Goal: Communication & Community: Answer question/provide support

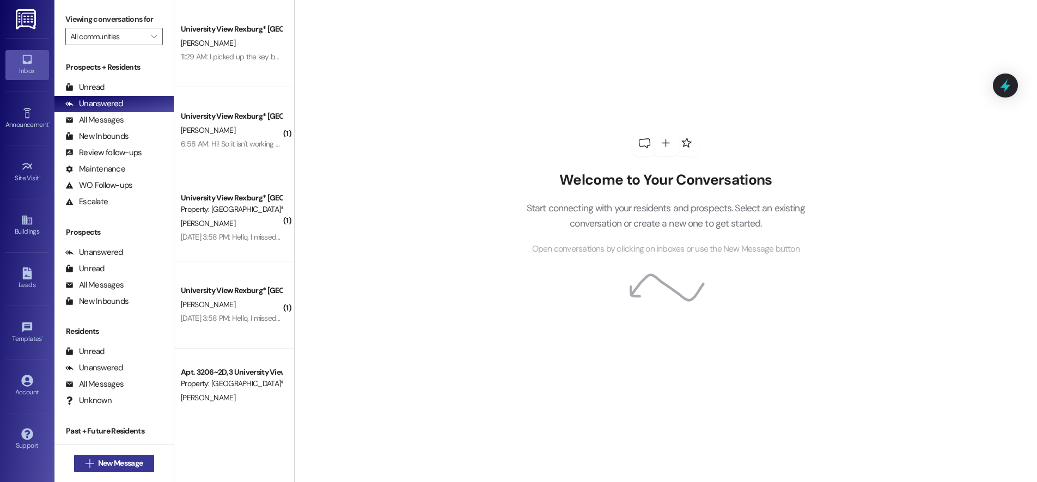
click at [117, 460] on span "New Message" at bounding box center [120, 463] width 45 height 11
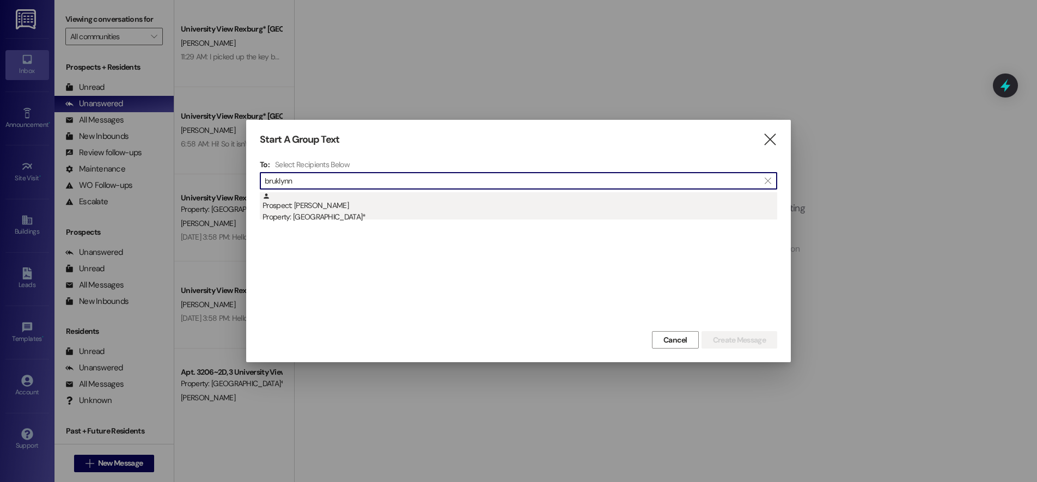
type input "bruklynn"
click at [359, 203] on div "Prospect: [PERSON_NAME] Property: [GEOGRAPHIC_DATA]*" at bounding box center [520, 207] width 515 height 31
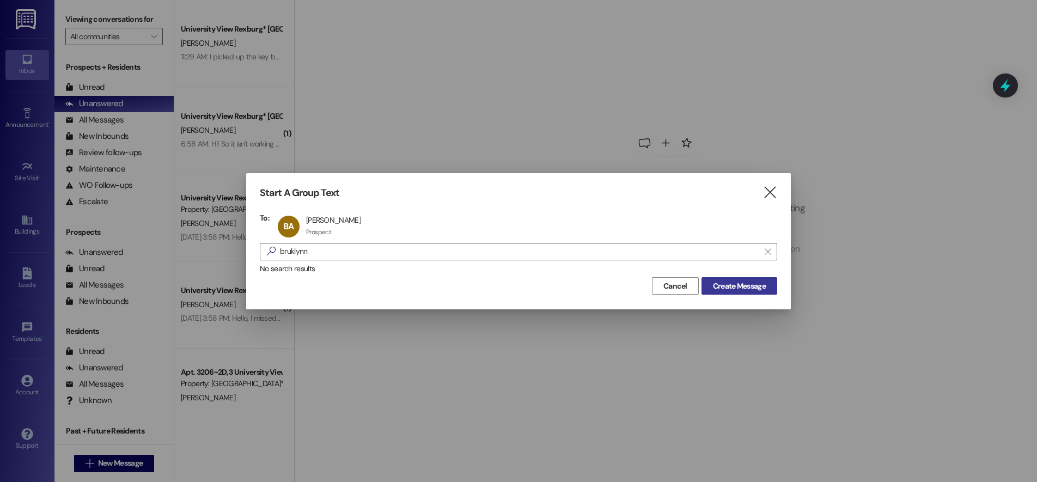
click at [733, 286] on span "Create Message" at bounding box center [739, 286] width 53 height 11
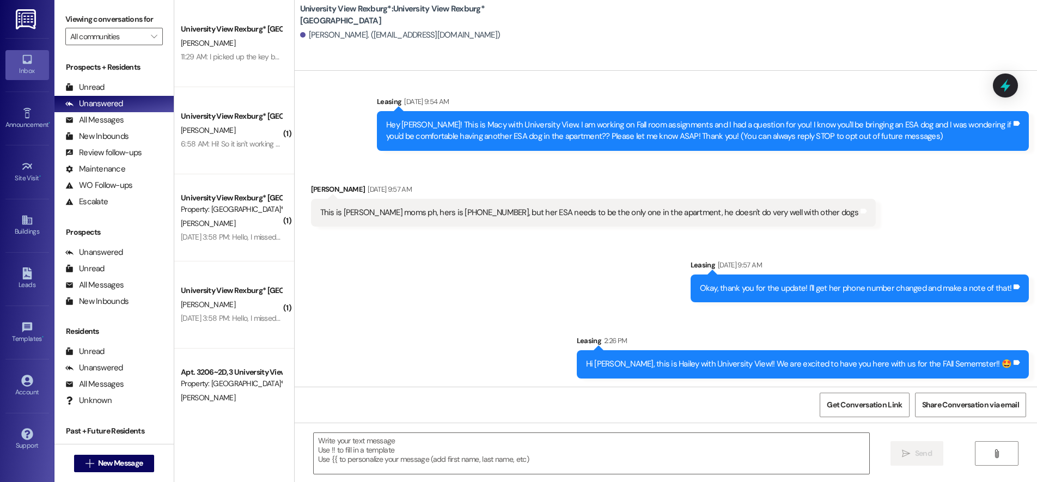
scroll to position [9, 0]
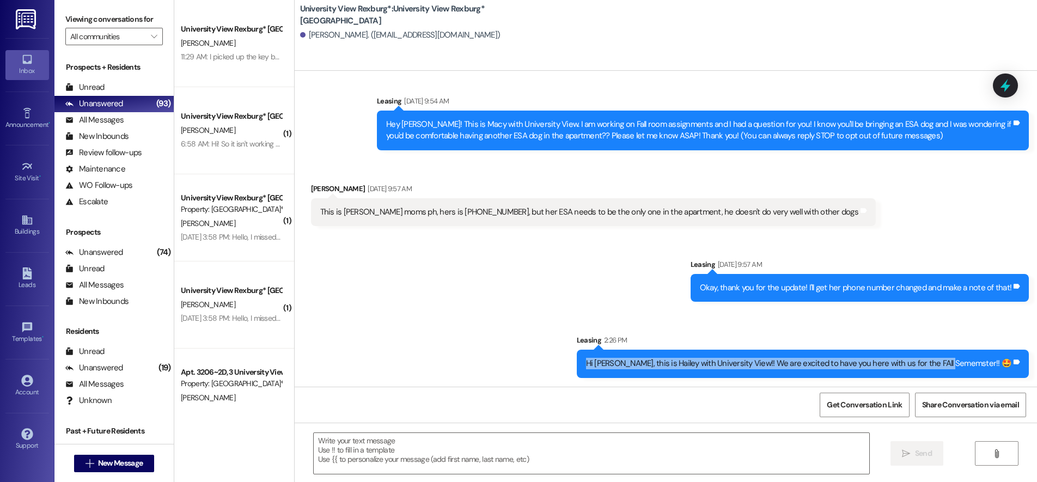
drag, startPoint x: 623, startPoint y: 361, endPoint x: 954, endPoint y: 345, distance: 331.7
click at [965, 349] on div "Leasing 2:26 PM Hi Bruklynn, this is Hailey with University View!! We are excit…" at bounding box center [803, 356] width 453 height 43
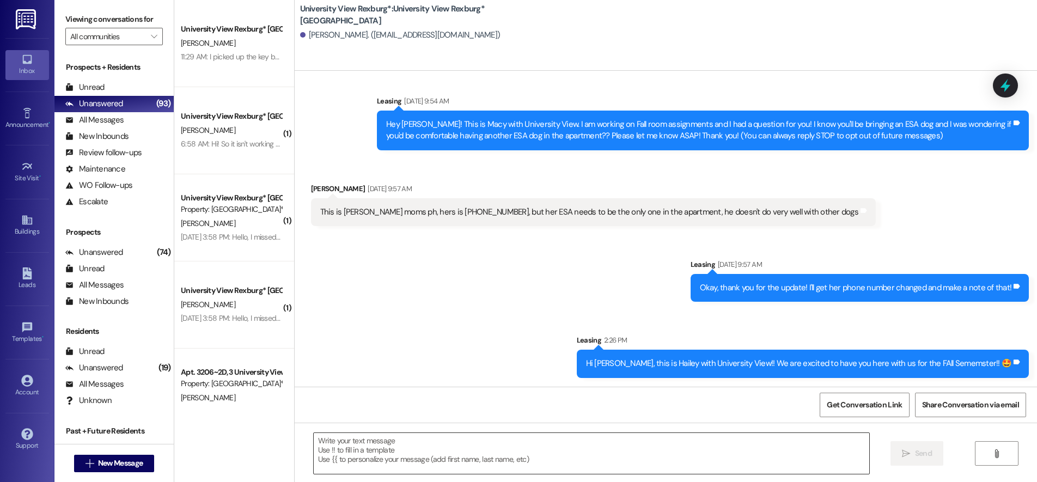
click at [606, 454] on textarea at bounding box center [592, 453] width 556 height 41
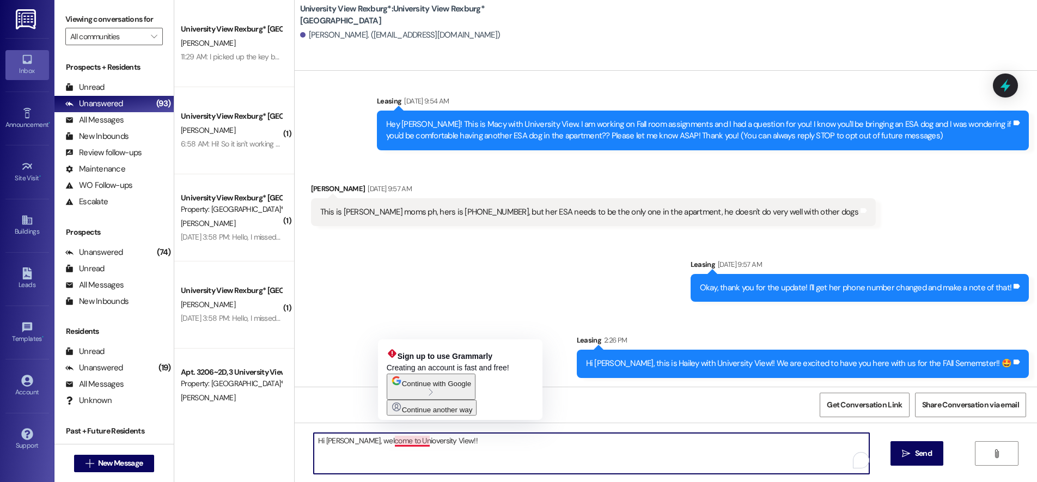
click at [400, 442] on textarea "Hi Bruklynn, welcome to Unioversity View!!" at bounding box center [592, 453] width 556 height 41
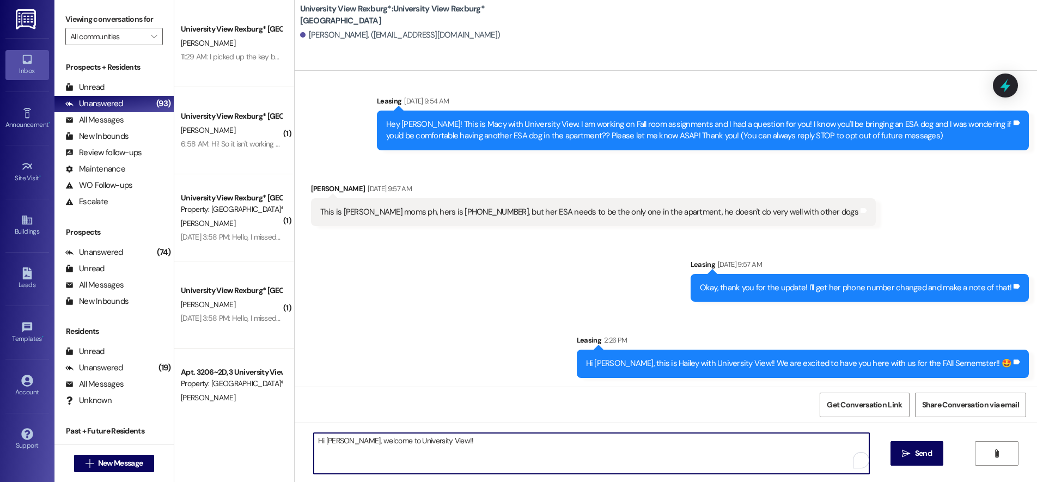
click at [459, 435] on textarea "Hi Bruklynn, welcome to University View!!" at bounding box center [592, 453] width 556 height 41
type textarea "Hi [PERSON_NAME], welcome to University View!! 🤩"
click at [910, 457] on span " Send" at bounding box center [917, 453] width 34 height 11
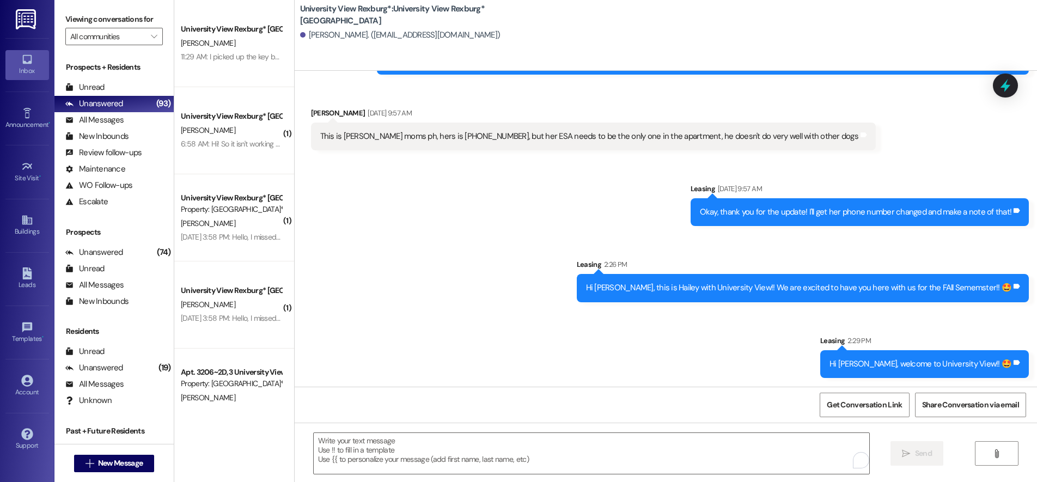
scroll to position [0, 0]
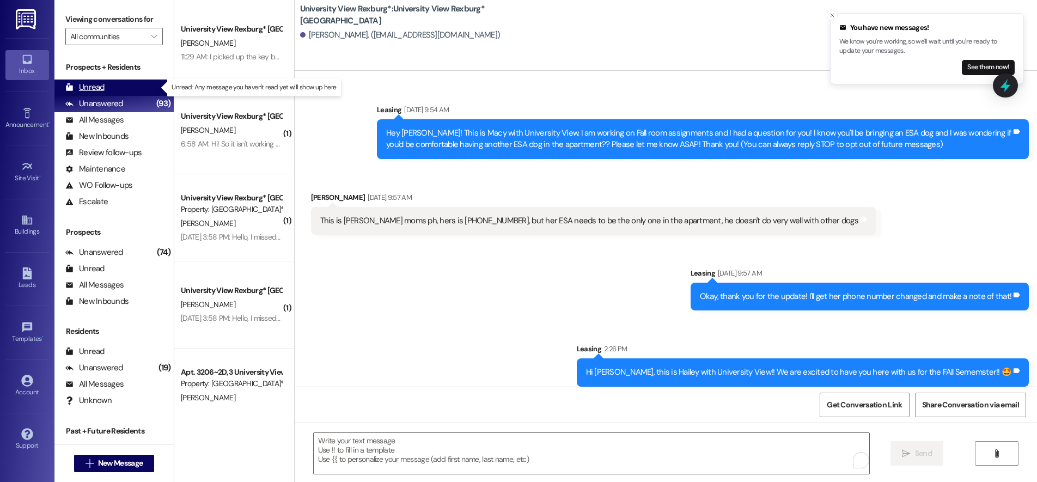
click at [99, 89] on div "Unread" at bounding box center [84, 87] width 39 height 11
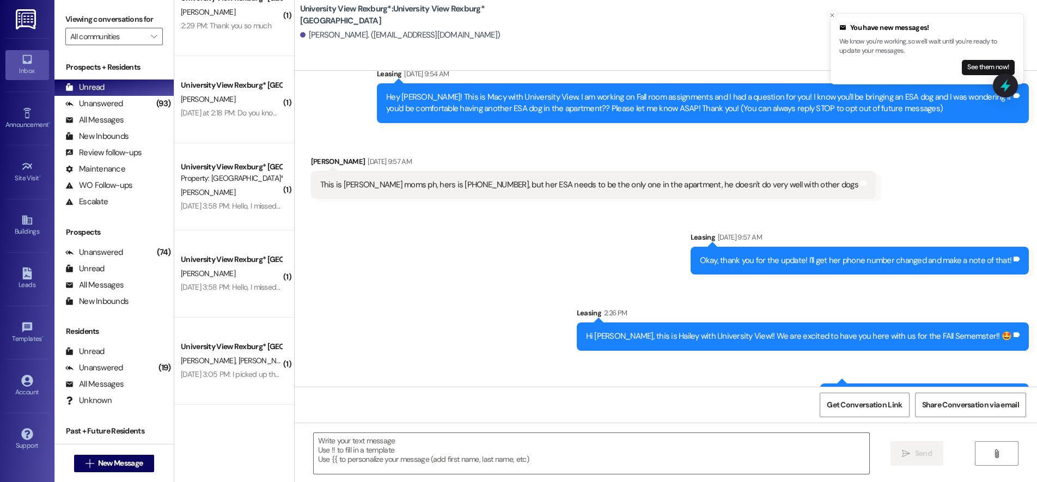
scroll to position [69, 0]
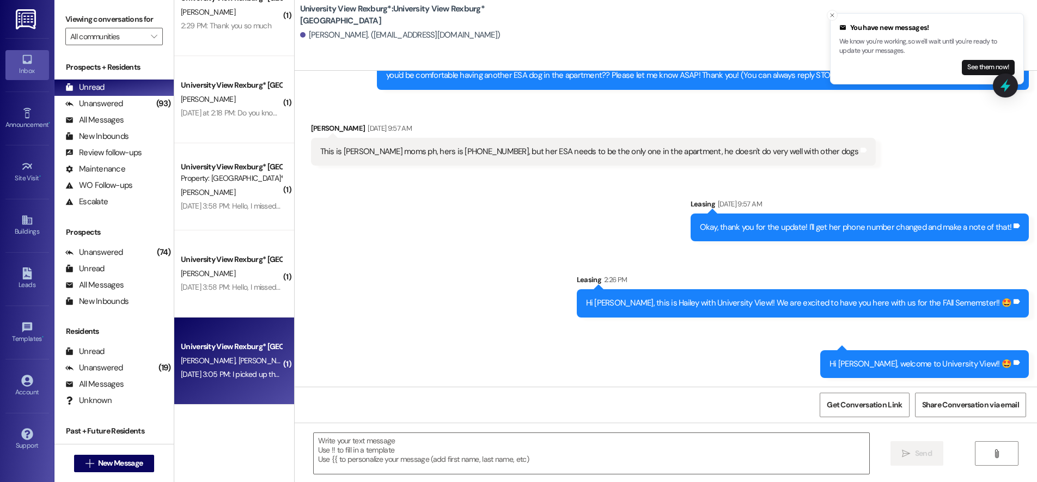
click at [214, 380] on div "Sep 13, 2025 at 3:05 PM: I picked up the key, what time can others get their ke…" at bounding box center [231, 375] width 103 height 14
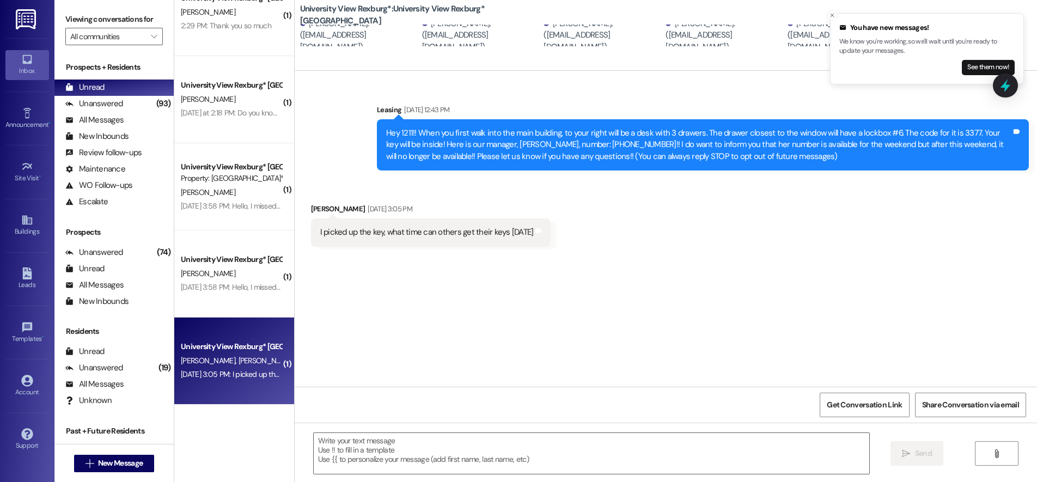
scroll to position [0, 0]
click at [414, 448] on textarea at bounding box center [592, 453] width 556 height 41
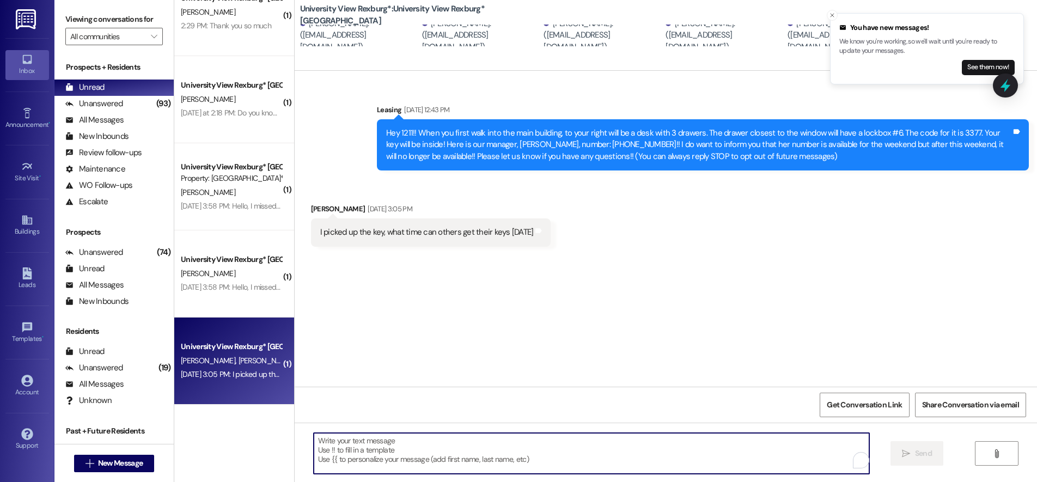
click at [464, 446] on textarea "To enrich screen reader interactions, please activate Accessibility in Grammarl…" at bounding box center [592, 453] width 556 height 41
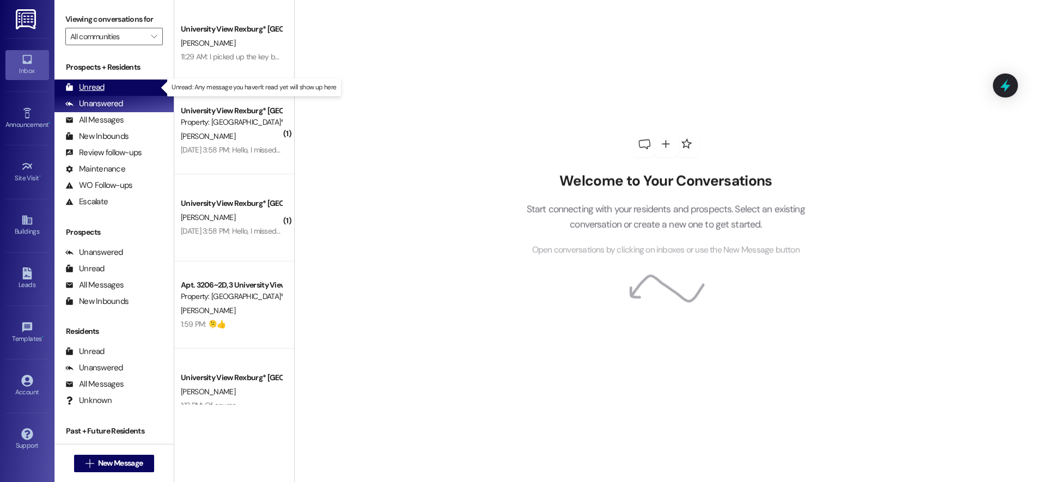
click at [122, 87] on div "Unread (0)" at bounding box center [113, 88] width 119 height 16
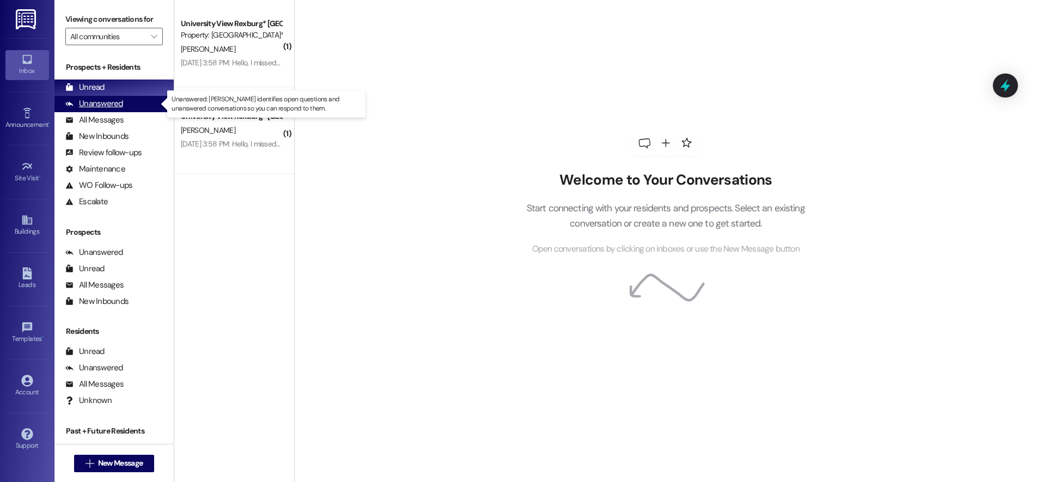
click at [124, 101] on div "Unanswered (0)" at bounding box center [113, 104] width 119 height 16
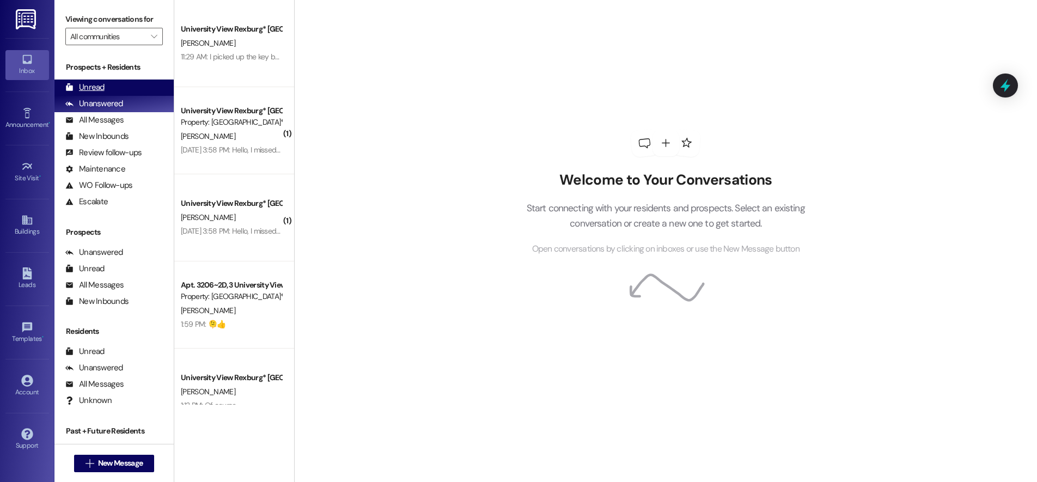
click at [108, 80] on div "Unread (0)" at bounding box center [113, 88] width 119 height 16
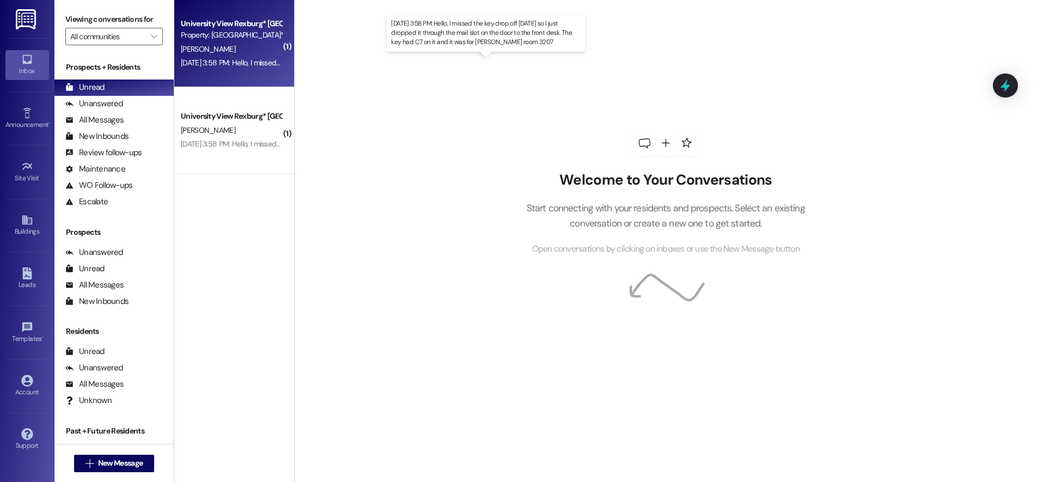
click at [228, 61] on div "[DATE] 3:58 PM: Hello, I missed the key drop off [DATE] so I just dropped it th…" at bounding box center [478, 63] width 594 height 10
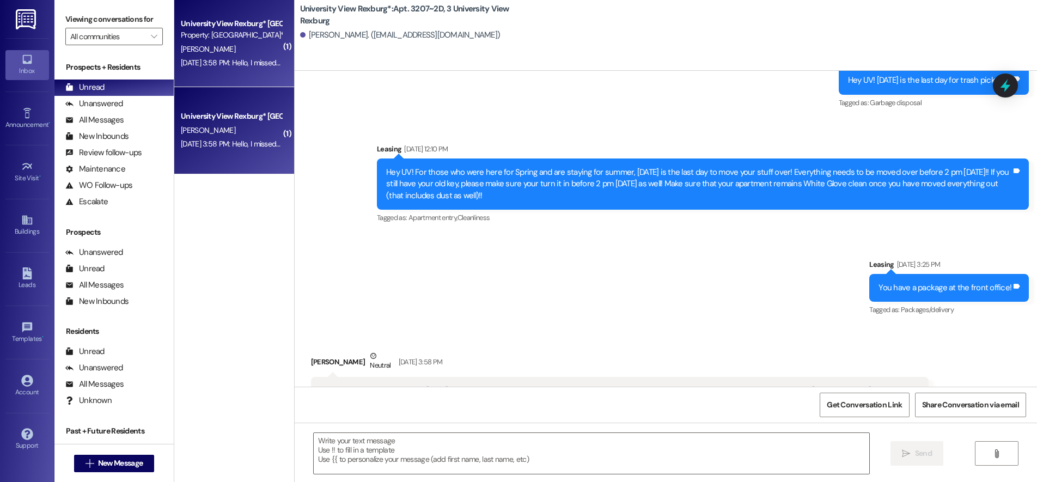
scroll to position [20558, 0]
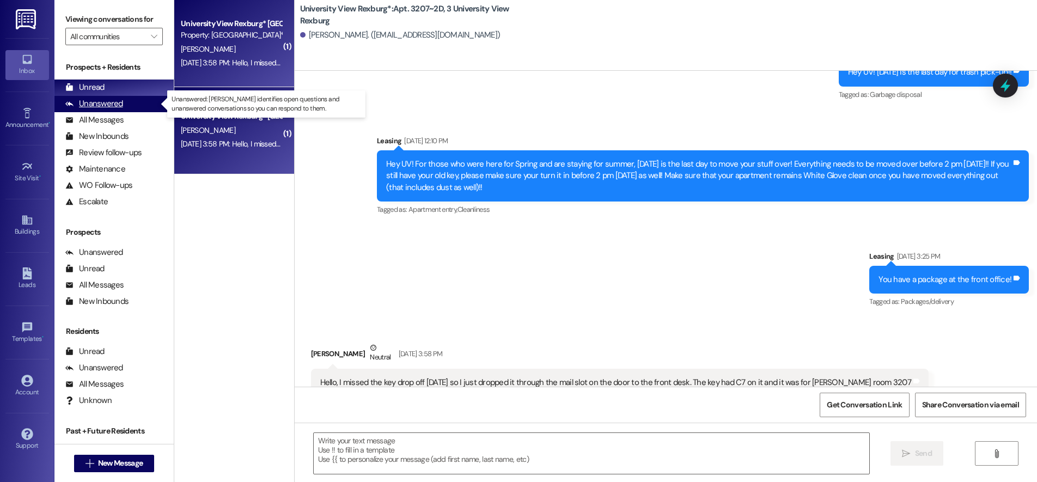
click at [141, 101] on div "Unanswered (0)" at bounding box center [113, 104] width 119 height 16
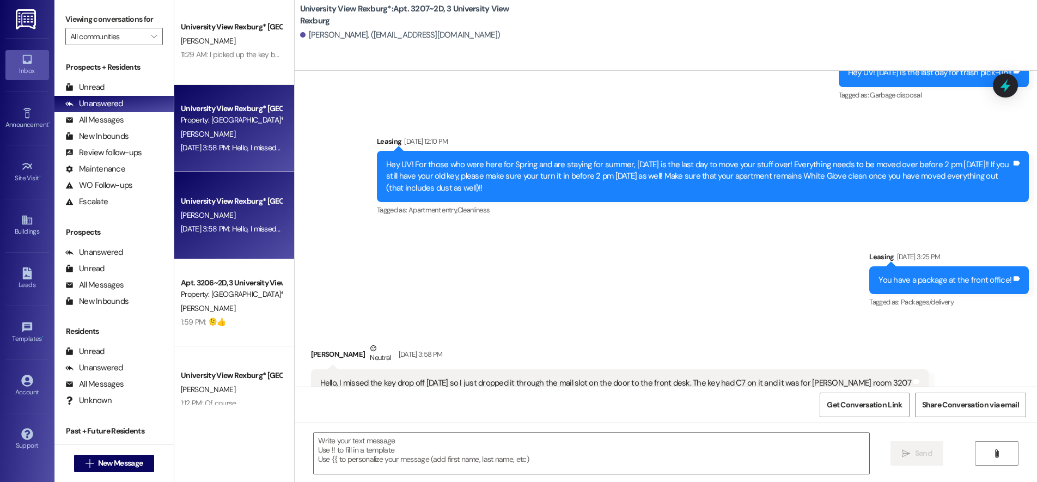
scroll to position [0, 0]
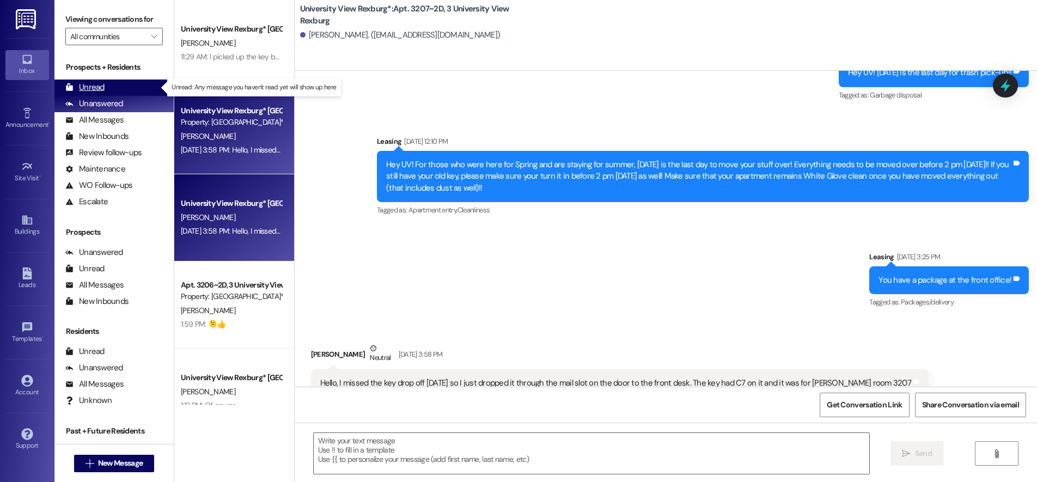
click at [95, 84] on div "Unread" at bounding box center [84, 87] width 39 height 11
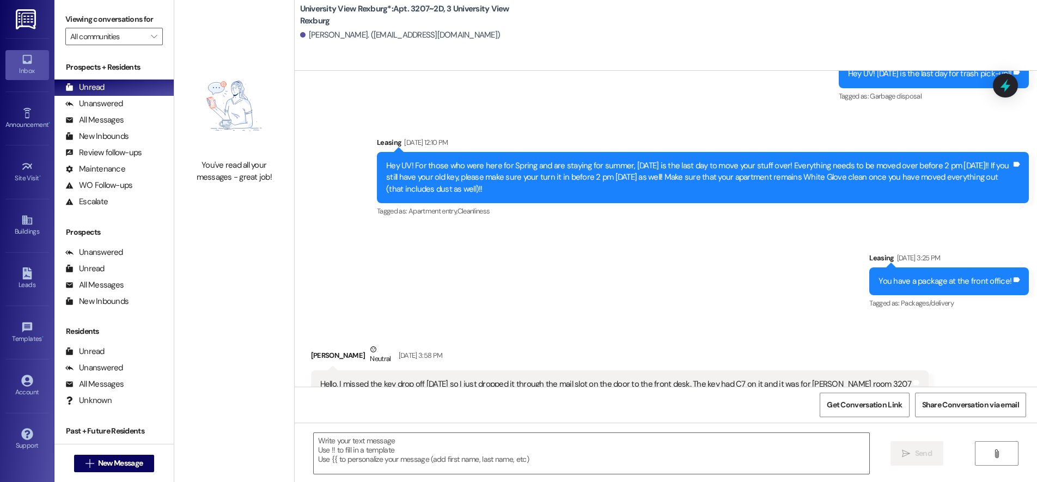
scroll to position [20557, 0]
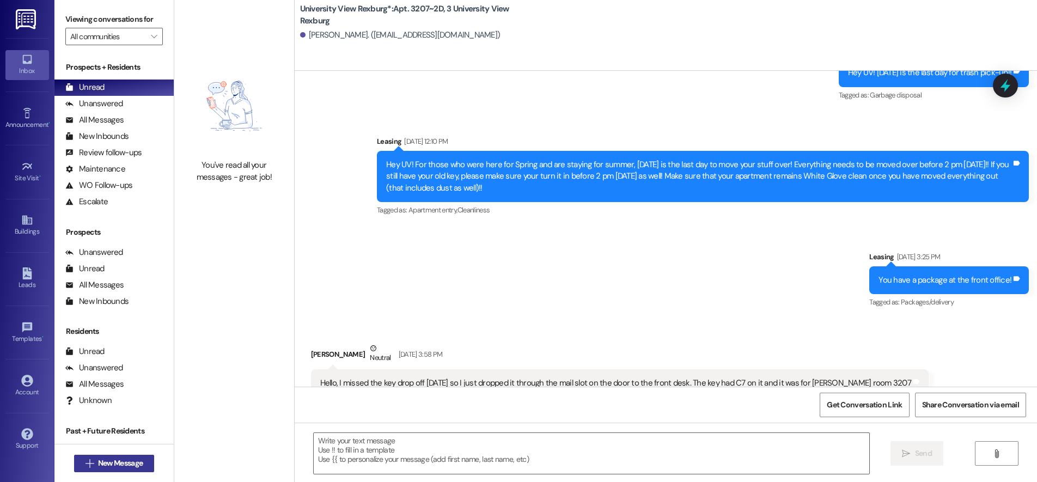
click at [103, 465] on span "New Message" at bounding box center [120, 463] width 45 height 11
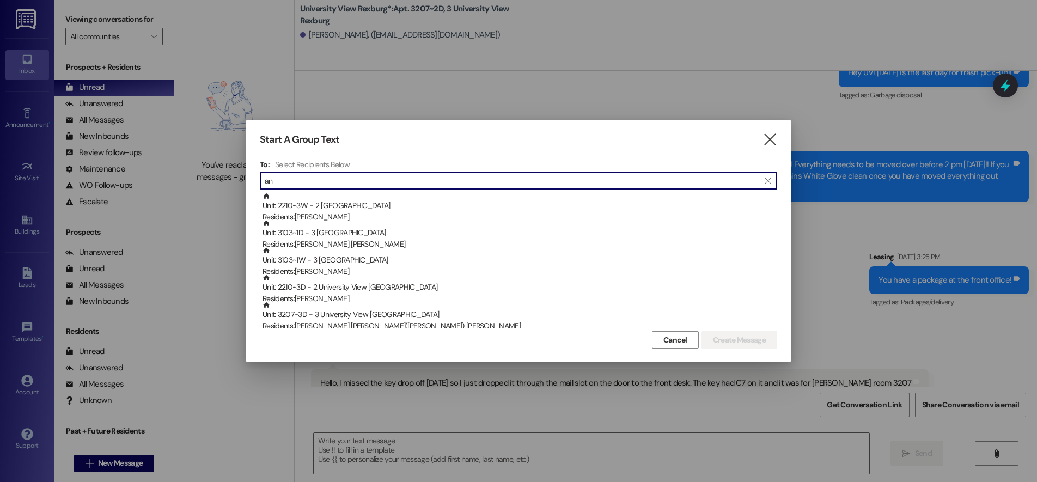
type input "a"
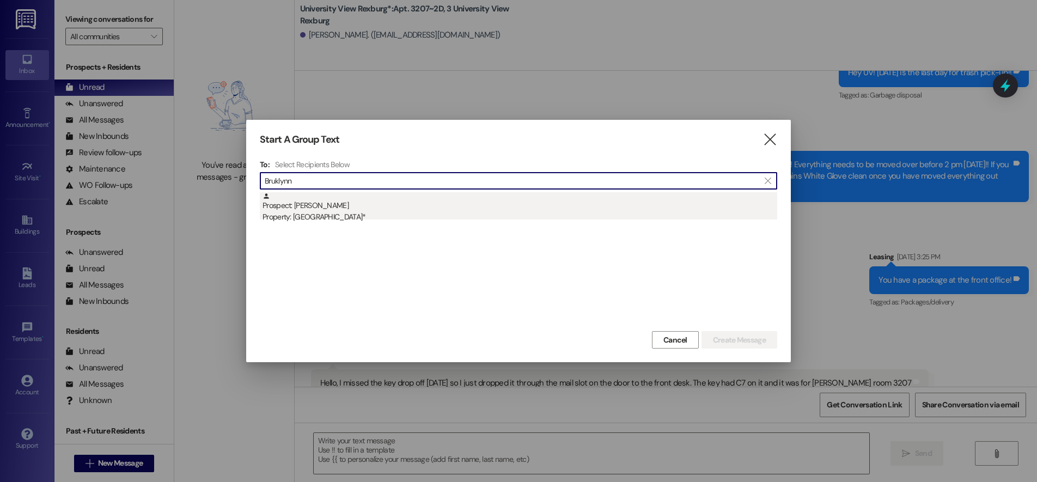
type input "Bruklynn"
click at [310, 213] on div "Property: [GEOGRAPHIC_DATA]*" at bounding box center [520, 216] width 515 height 11
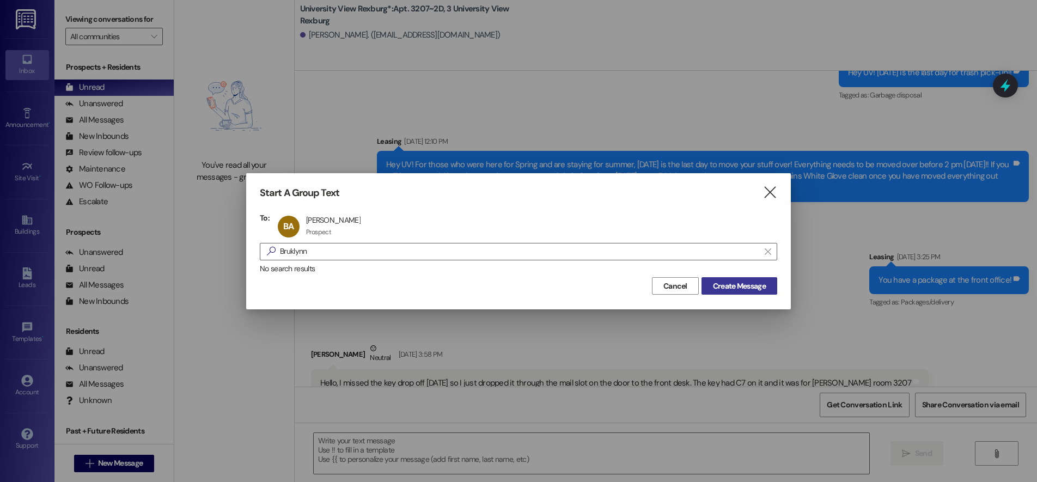
click at [750, 287] on span "Create Message" at bounding box center [739, 286] width 53 height 11
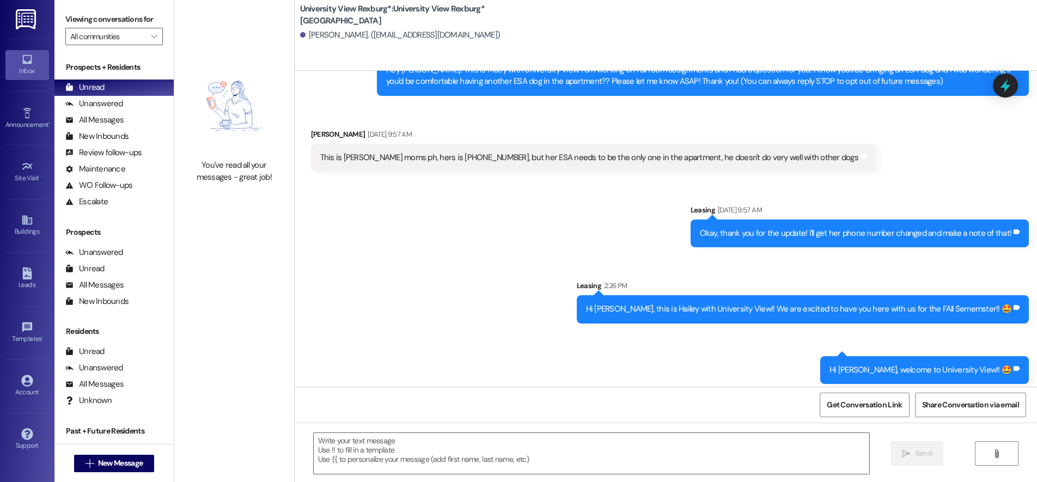
scroll to position [69, 0]
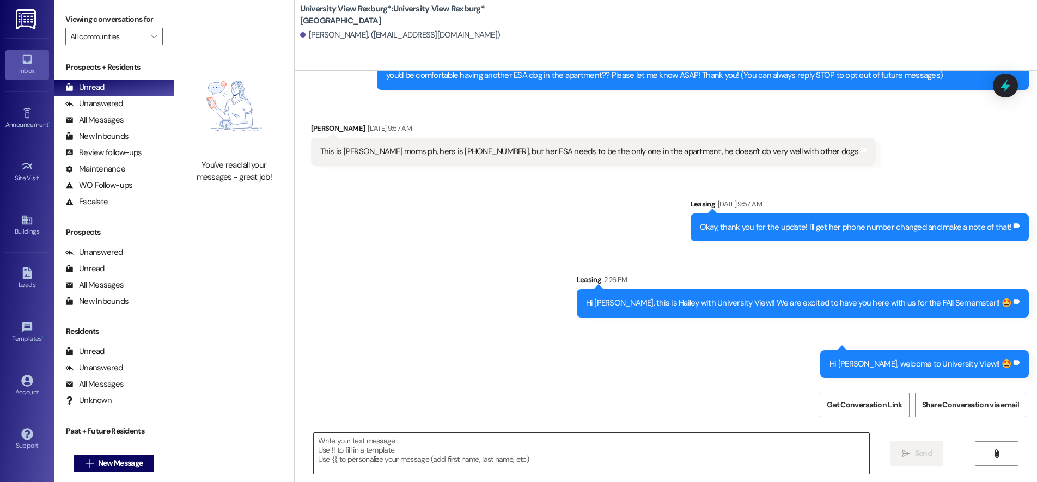
click at [591, 458] on textarea at bounding box center [592, 453] width 556 height 41
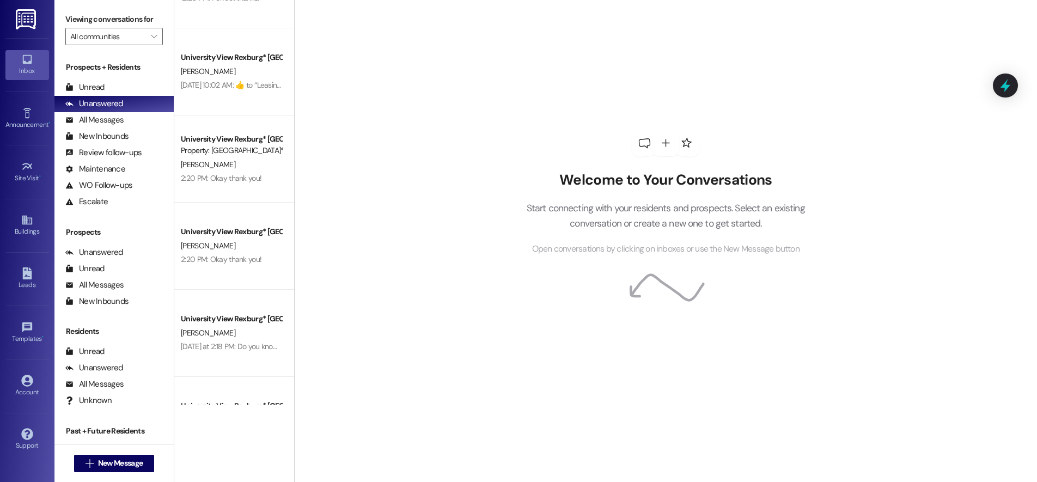
scroll to position [654, 0]
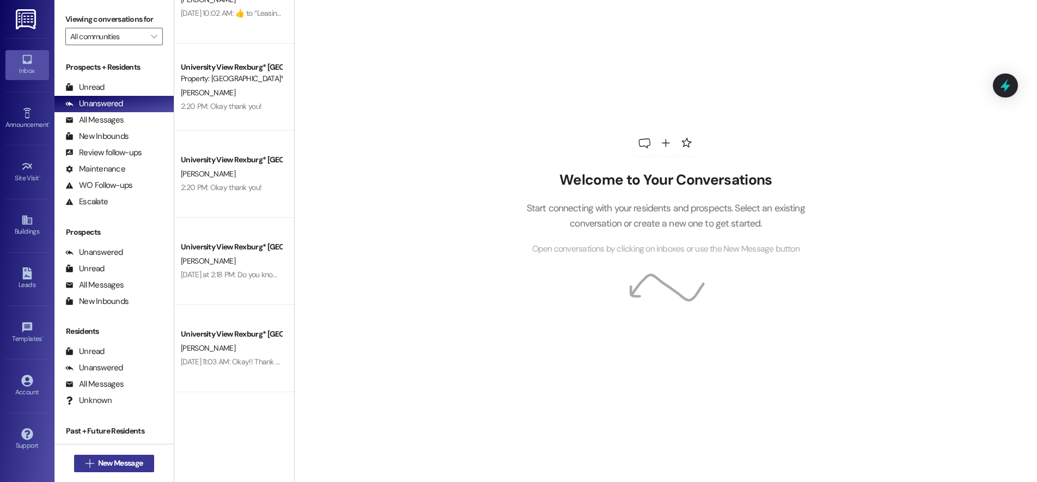
click at [116, 463] on span "New Message" at bounding box center [120, 463] width 45 height 11
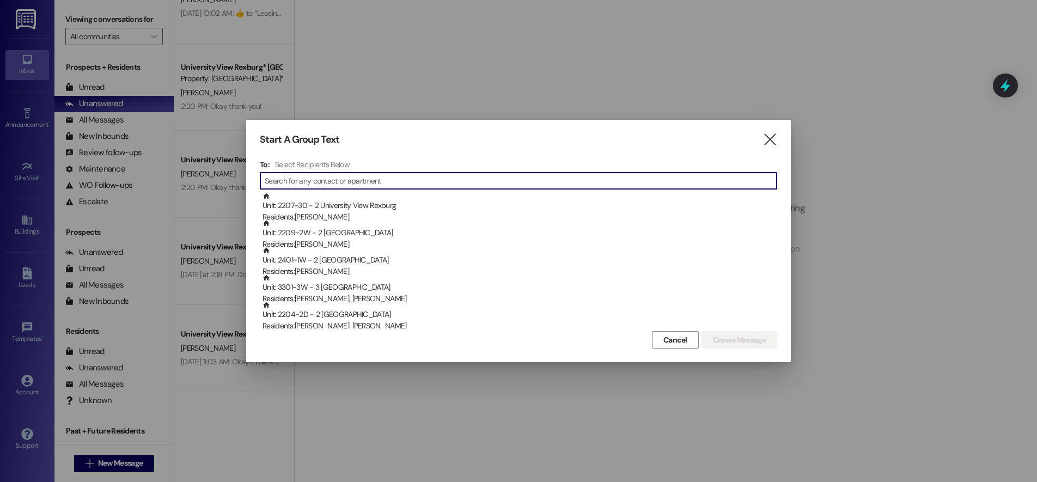
click at [314, 183] on input at bounding box center [521, 180] width 512 height 15
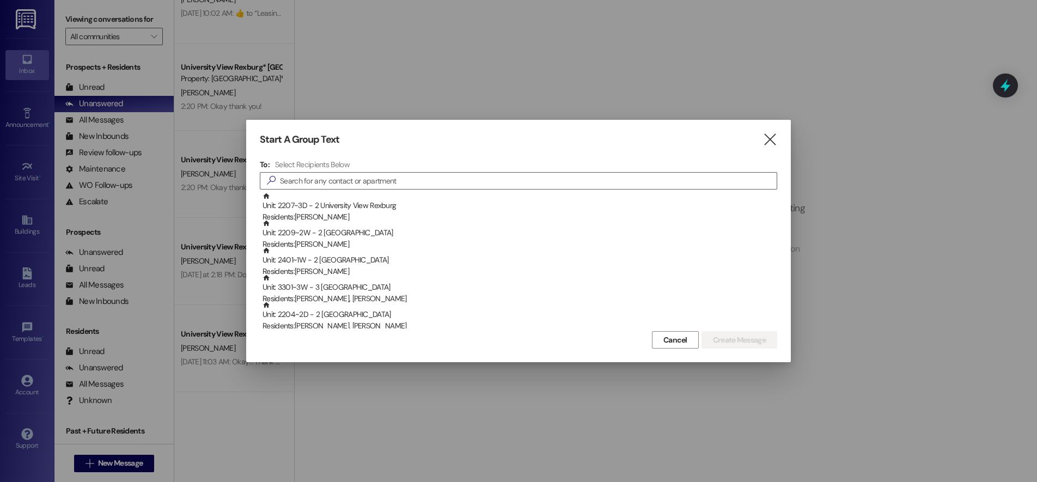
click at [770, 136] on icon "" at bounding box center [770, 139] width 15 height 11
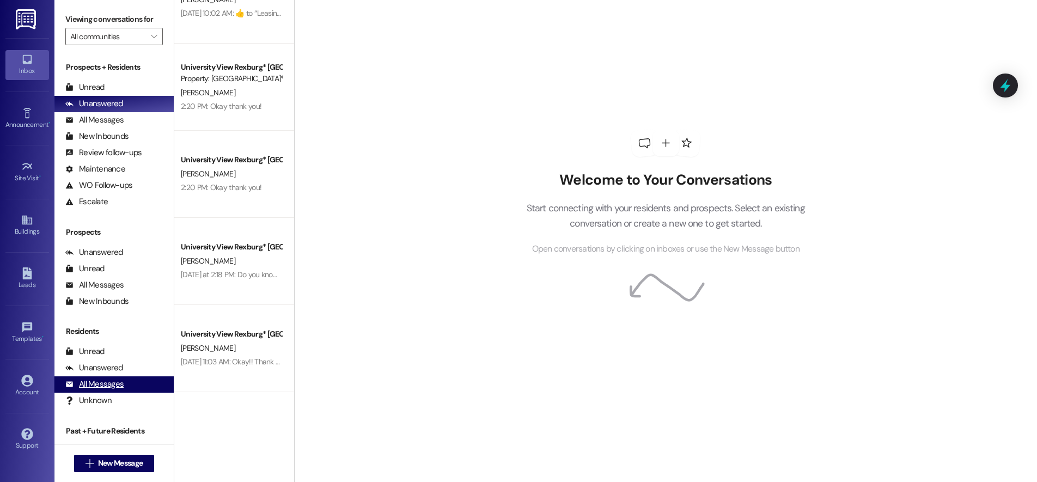
scroll to position [50, 0]
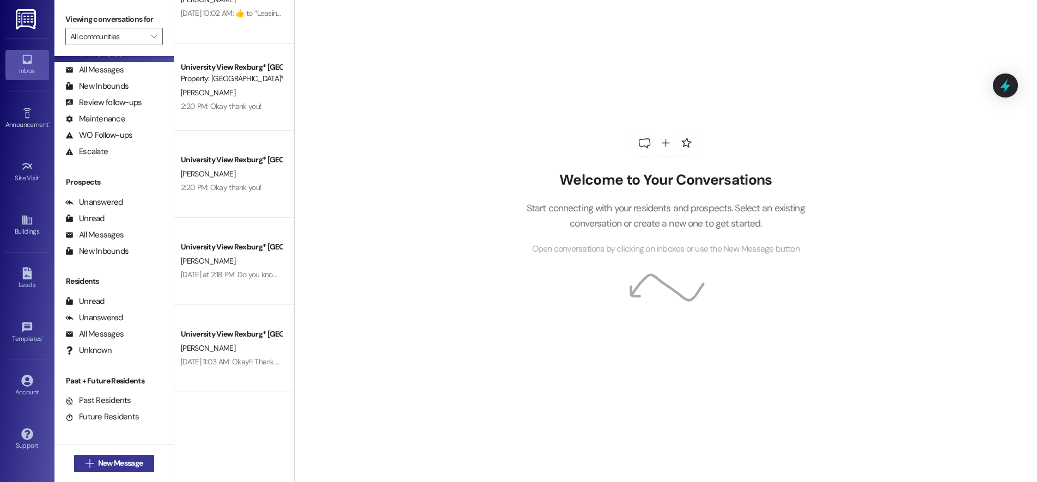
click at [123, 462] on span "New Message" at bounding box center [120, 463] width 45 height 11
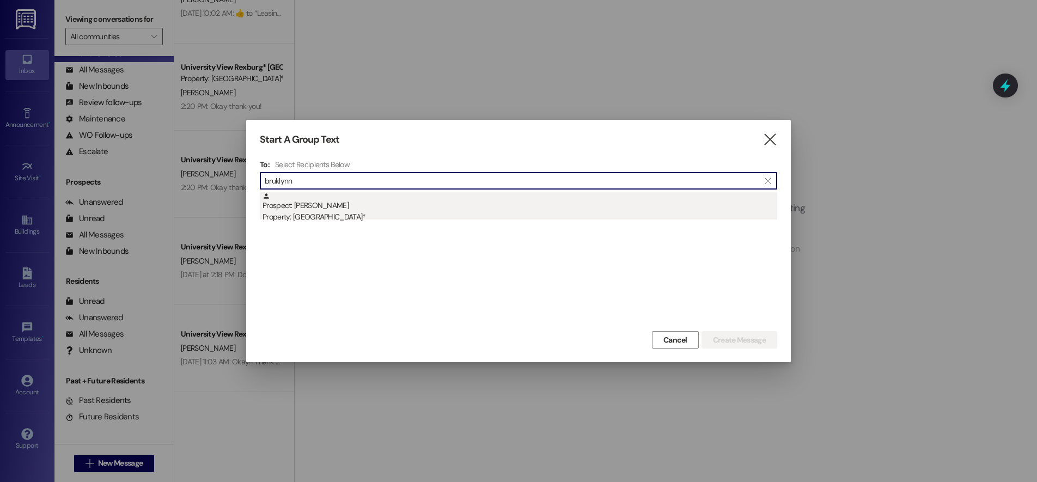
type input "bruklynn"
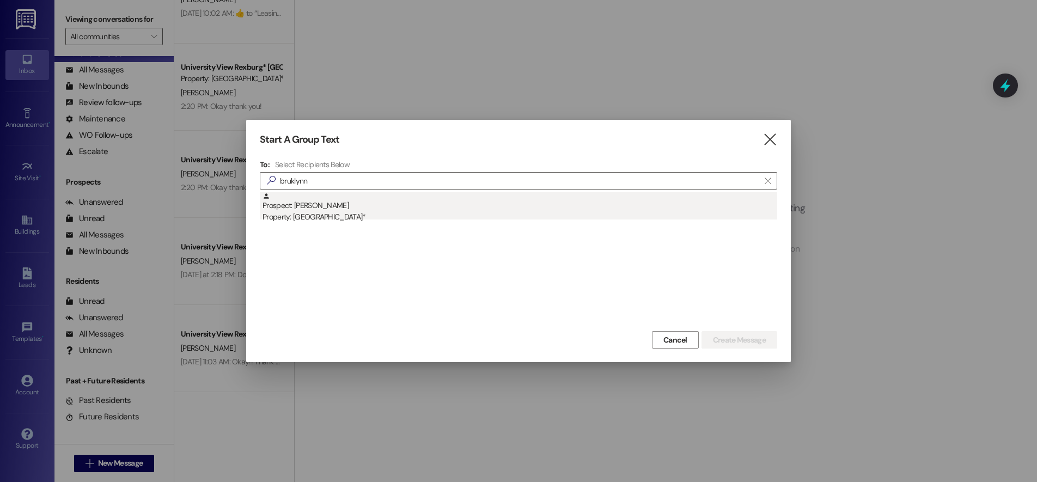
click at [406, 214] on div "Property: [GEOGRAPHIC_DATA]*" at bounding box center [520, 216] width 515 height 11
